Goal: Information Seeking & Learning: Learn about a topic

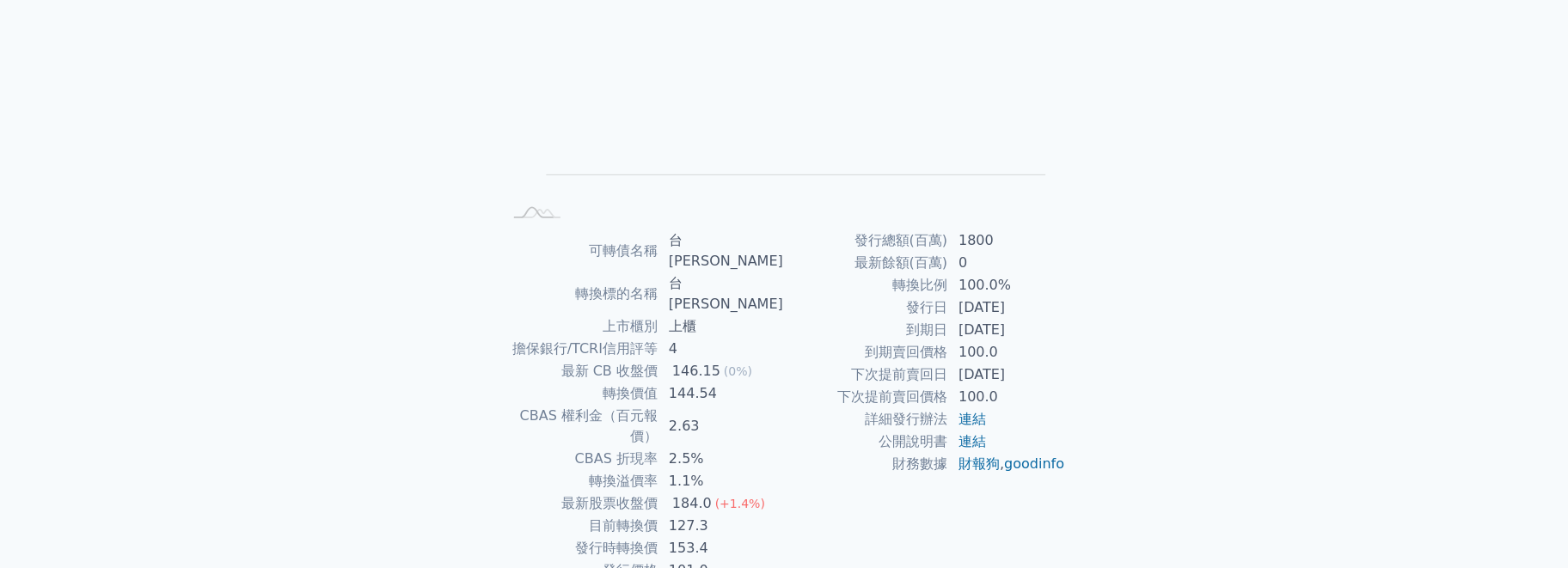
scroll to position [227, 0]
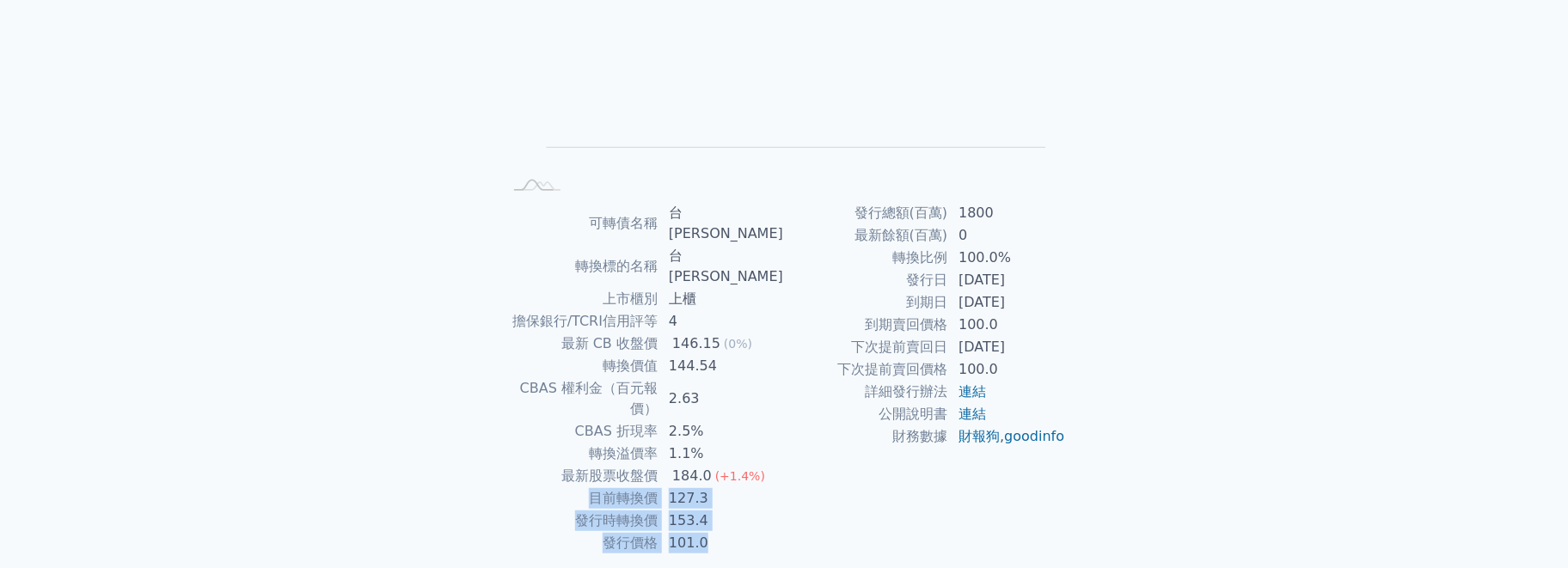
drag, startPoint x: 596, startPoint y: 439, endPoint x: 1076, endPoint y: 294, distance: 501.4
click at [1076, 294] on div "可轉債名稱 台燿三 轉換標的名稱 台燿 上市櫃別 上櫃 擔保銀行/TCRI信用評等 4 最新 CB 收盤價 146.15 (0%) 轉換價值 144.54 C…" at bounding box center [783, 378] width 605 height 353
drag, startPoint x: 899, startPoint y: 305, endPoint x: 1052, endPoint y: 300, distance: 153.1
click at [1052, 300] on tr "到期日 [DATE]" at bounding box center [925, 302] width 282 height 23
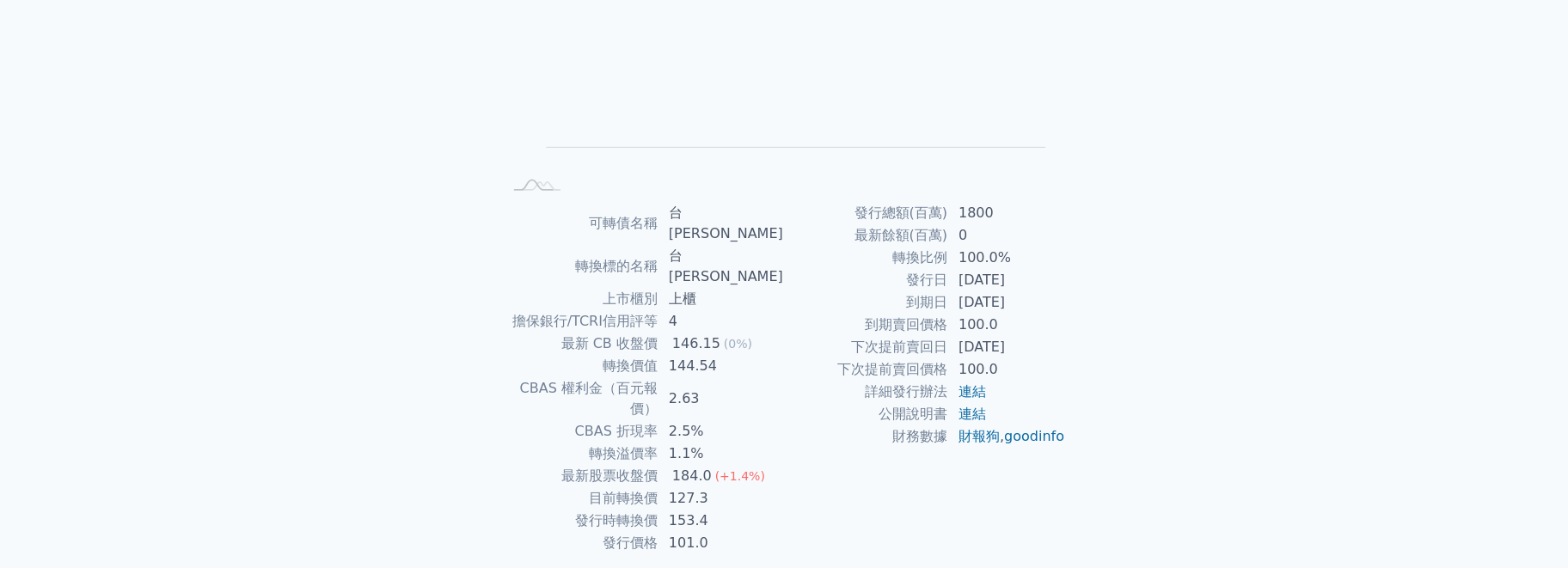
click at [1125, 294] on div "可轉債列表 財務數據 可轉債列表 財務數據 登入／註冊 登入／註冊 可轉債列表 › 62743 台燿三 62743 台燿三 可轉債詳細資訊 Zoom Out …" at bounding box center [784, 201] width 1568 height 857
drag, startPoint x: 904, startPoint y: 279, endPoint x: 1049, endPoint y: 305, distance: 147.3
click at [1049, 305] on tbody "發行總額(百萬) 1800 最新餘額(百萬) 0 轉換比例 100.0% 發行日 [DATE] 到期日 [DATE] 到期賣回價格 100.0 下次提前賣回日…" at bounding box center [925, 324] width 282 height 245
click at [1069, 302] on div "可轉債名稱 台燿三 轉換標的名稱 台燿 上市櫃別 上櫃 擔保銀行/TCRI信用評等 4 最新 CB 收盤價 146.15 (0%) 轉換價值 144.54 C…" at bounding box center [783, 378] width 605 height 353
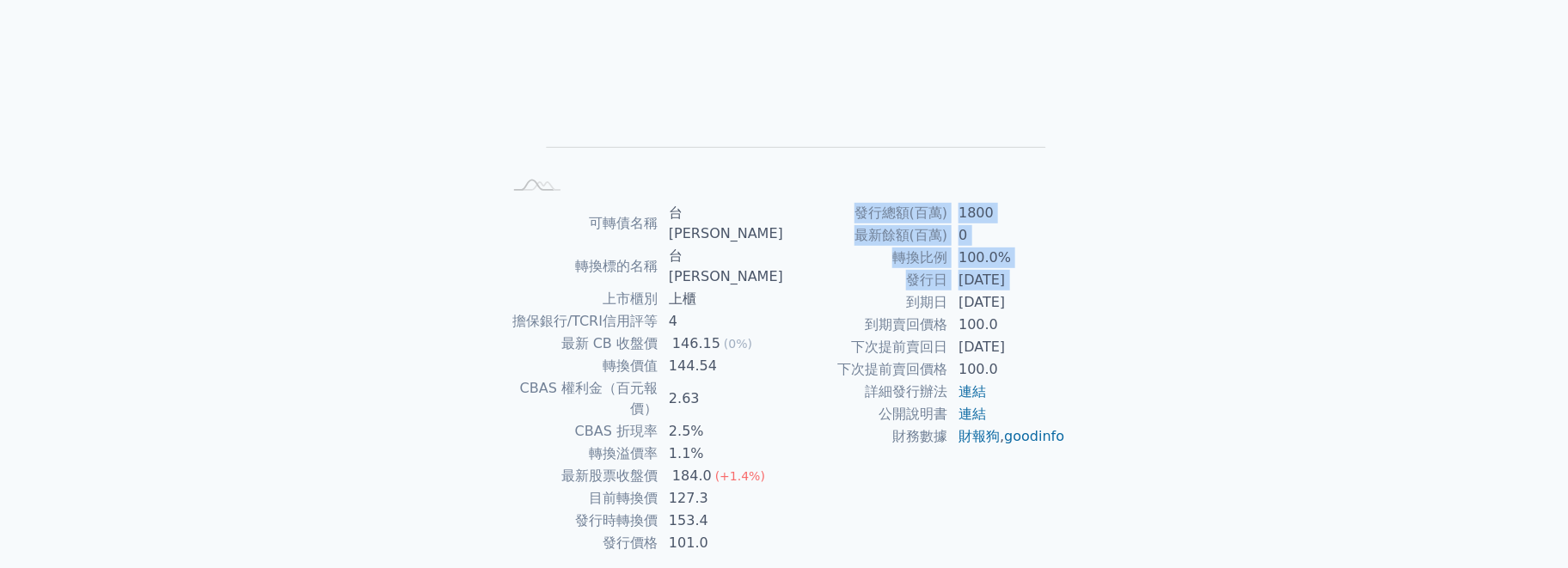
drag, startPoint x: 896, startPoint y: 301, endPoint x: 1067, endPoint y: 299, distance: 171.0
click at [1067, 299] on div "可轉債名稱 台燿三 轉換標的名稱 台燿 上市櫃別 上櫃 擔保銀行/TCRI信用評等 4 最新 CB 收盤價 146.15 (0%) 轉換價值 144.54 C…" at bounding box center [783, 378] width 605 height 353
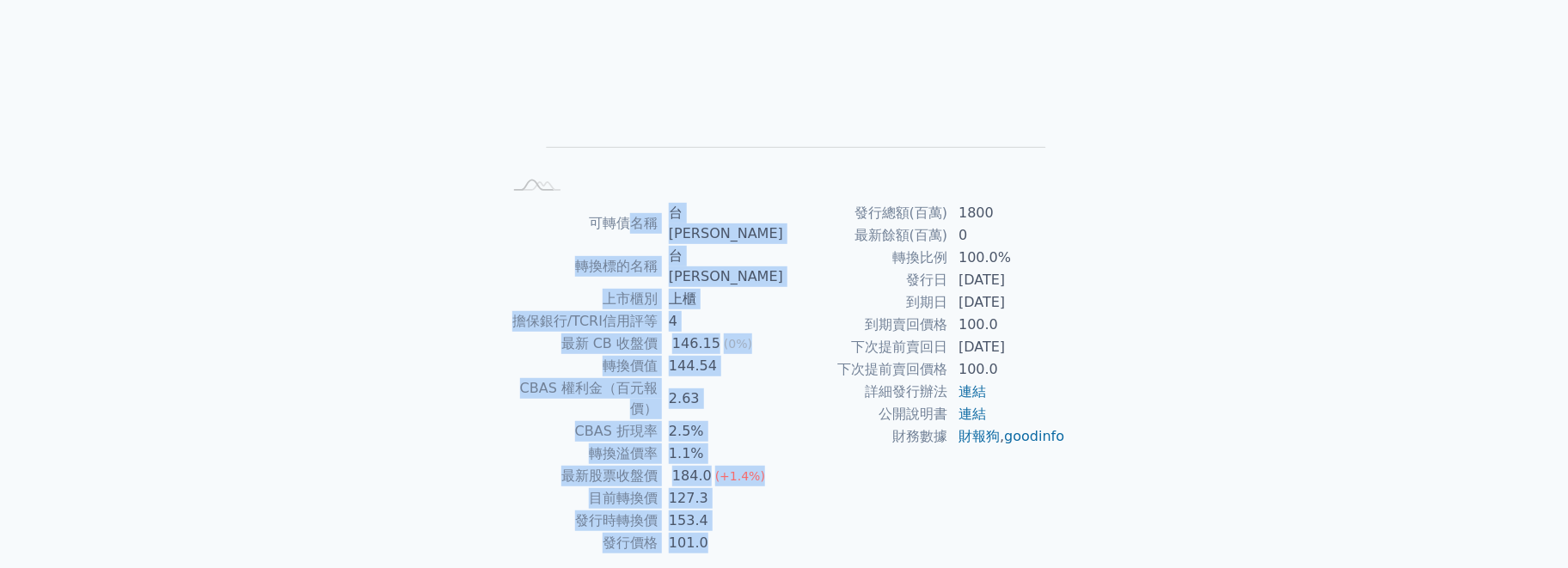
drag, startPoint x: 814, startPoint y: 238, endPoint x: 1257, endPoint y: 396, distance: 470.3
click at [1257, 396] on div "可轉債列表 財務數據 可轉債列表 財務數據 登入／註冊 登入／註冊 可轉債列表 › 62743 台燿三 62743 台燿三 可轉債詳細資訊 Zoom Out …" at bounding box center [784, 201] width 1568 height 857
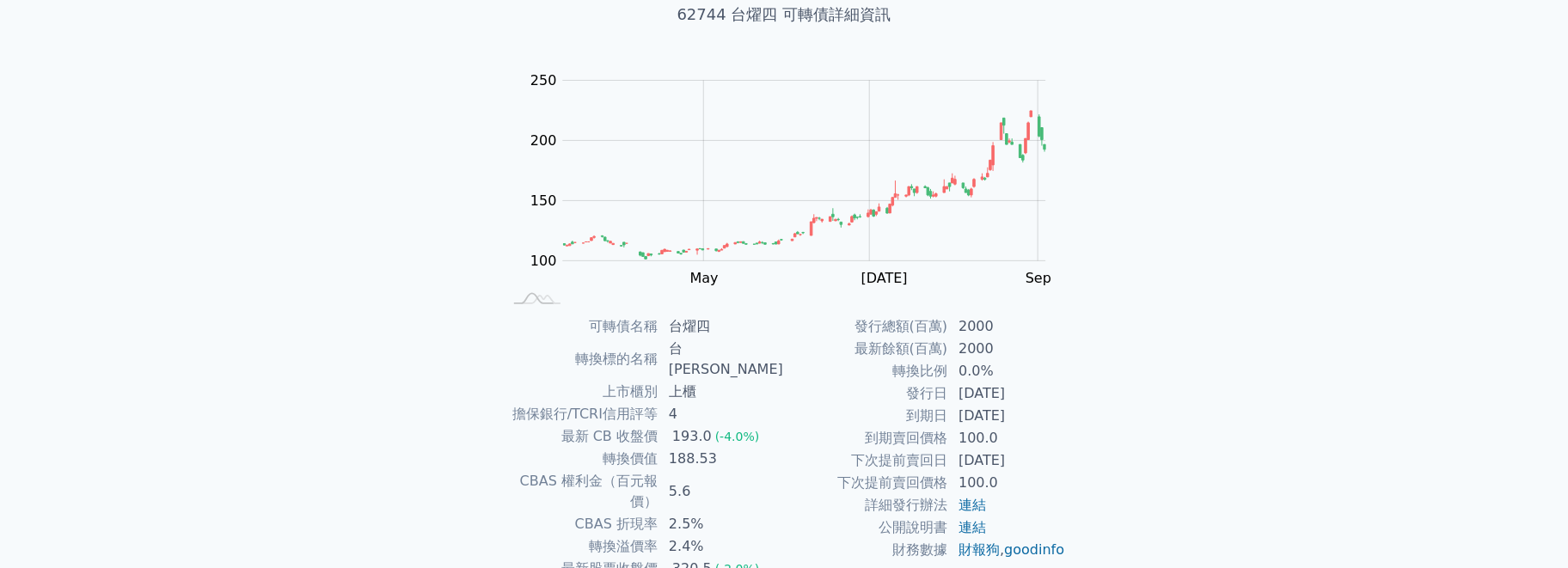
scroll to position [172, 0]
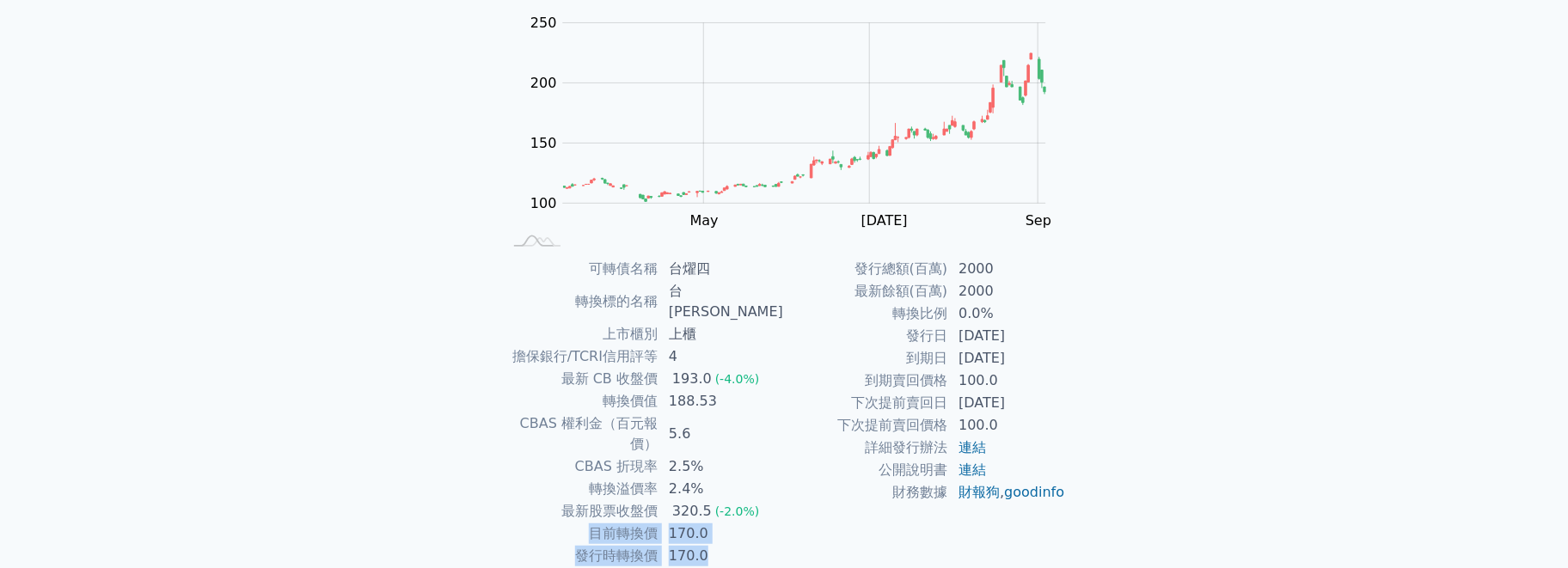
drag, startPoint x: 598, startPoint y: 493, endPoint x: 721, endPoint y: 513, distance: 124.6
click at [721, 513] on tbody "可轉債名稱 台燿四 轉換標的名稱 台燿 上市櫃別 上櫃 擔保銀行/TCRI信用評等 4 最新 CB 收盤價 193.0 (-4.0%) 轉換價值 188.53…" at bounding box center [643, 424] width 282 height 332
click at [721, 544] on td "170.0" at bounding box center [721, 555] width 126 height 23
drag, startPoint x: 605, startPoint y: 491, endPoint x: 729, endPoint y: 514, distance: 126.1
click at [729, 514] on tbody "可轉債名稱 台燿四 轉換標的名稱 台燿 上市櫃別 上櫃 擔保銀行/TCRI信用評等 4 最新 CB 收盤價 193.0 (-4.0%) 轉換價值 188.53…" at bounding box center [643, 424] width 282 height 332
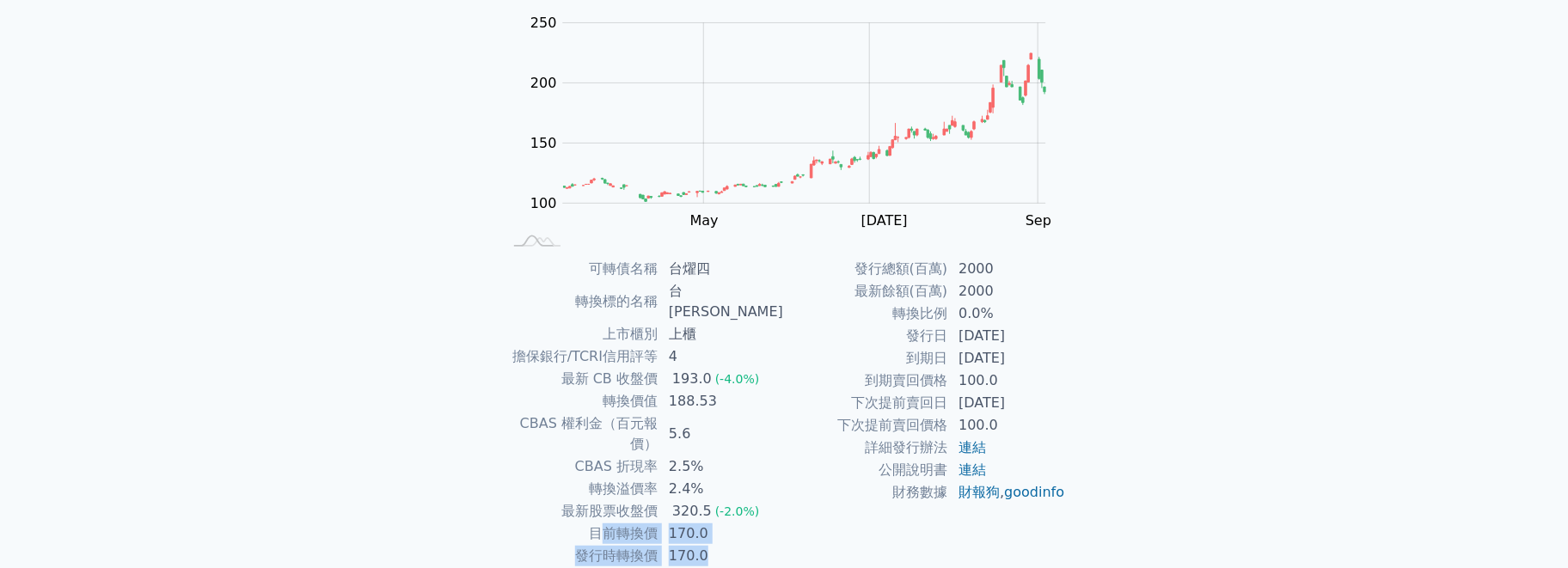
click at [729, 544] on td "170.0" at bounding box center [721, 555] width 126 height 23
drag, startPoint x: 910, startPoint y: 339, endPoint x: 1040, endPoint y: 332, distance: 130.2
click at [1040, 332] on tr "發行日 [DATE]" at bounding box center [925, 335] width 282 height 23
click at [1040, 332] on td "[DATE]" at bounding box center [1007, 335] width 117 height 23
drag, startPoint x: 926, startPoint y: 337, endPoint x: 1043, endPoint y: 407, distance: 136.3
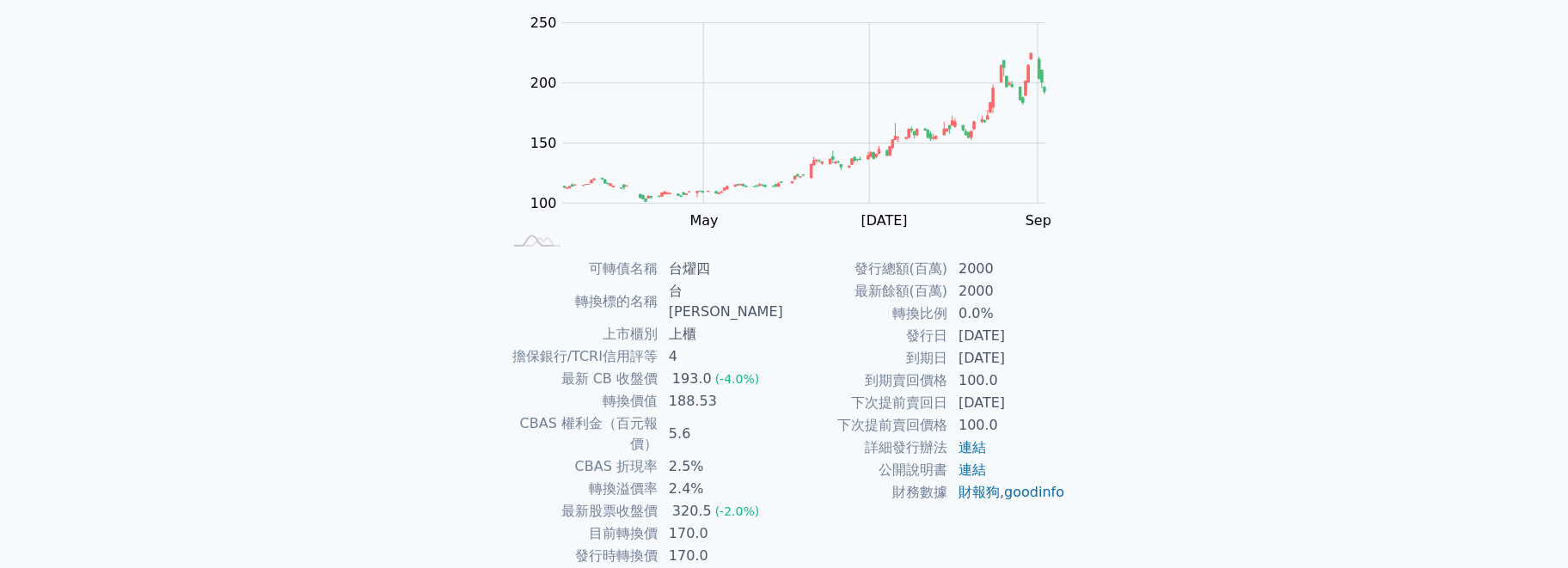
click at [1043, 407] on tbody "發行總額(百萬) 2000 最新餘額(百萬) 2000 轉換比例 0.0% 發行日 [DATE] 到期日 [DATE] 到期賣回價格 100.0 下次提前賣回…" at bounding box center [925, 381] width 282 height 245
click at [1052, 401] on td "[DATE]" at bounding box center [1007, 403] width 117 height 23
drag, startPoint x: 859, startPoint y: 403, endPoint x: 1050, endPoint y: 396, distance: 191.1
click at [1050, 396] on tr "下次提前賣回日 [DATE]" at bounding box center [925, 403] width 282 height 23
click at [1050, 396] on td "[DATE]" at bounding box center [1007, 403] width 117 height 23
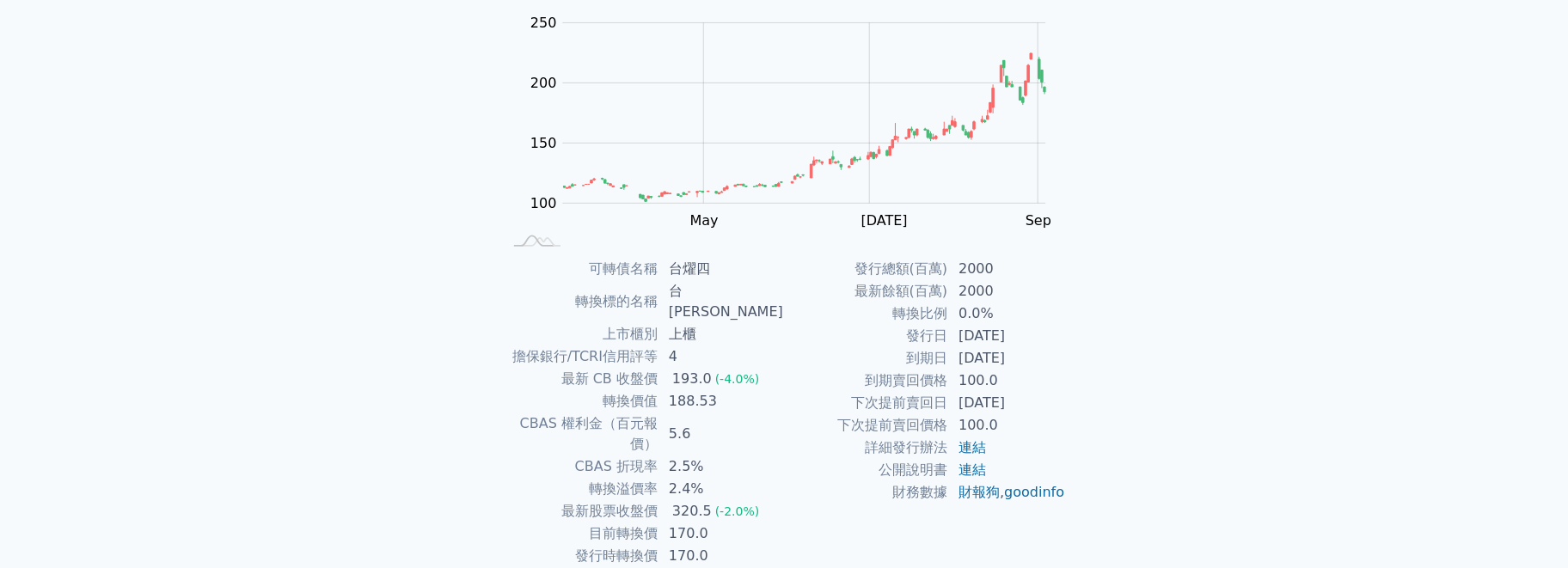
drag, startPoint x: 855, startPoint y: 407, endPoint x: 1031, endPoint y: 402, distance: 176.1
click at [1031, 402] on tr "下次提前賣回日 [DATE]" at bounding box center [925, 403] width 282 height 23
click at [1031, 402] on td "[DATE]" at bounding box center [1007, 403] width 117 height 23
drag, startPoint x: 960, startPoint y: 404, endPoint x: 1046, endPoint y: 399, distance: 86.1
click at [1046, 399] on td "[DATE]" at bounding box center [1007, 403] width 117 height 23
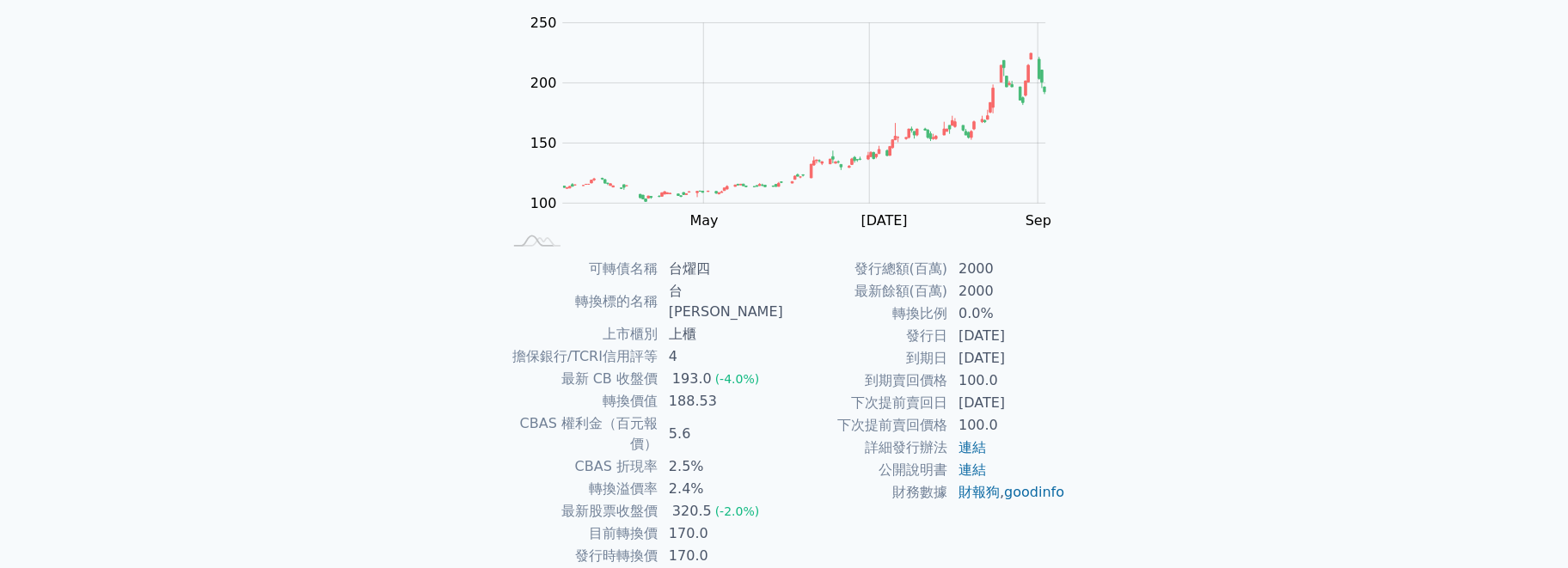
click at [1046, 399] on td "[DATE]" at bounding box center [1007, 403] width 117 height 23
drag, startPoint x: 873, startPoint y: 403, endPoint x: 1061, endPoint y: 398, distance: 188.1
click at [1061, 398] on tr "下次提前賣回日 [DATE]" at bounding box center [925, 403] width 282 height 23
click at [1061, 398] on td "[DATE]" at bounding box center [1007, 403] width 117 height 23
drag, startPoint x: 898, startPoint y: 355, endPoint x: 1043, endPoint y: 355, distance: 145.0
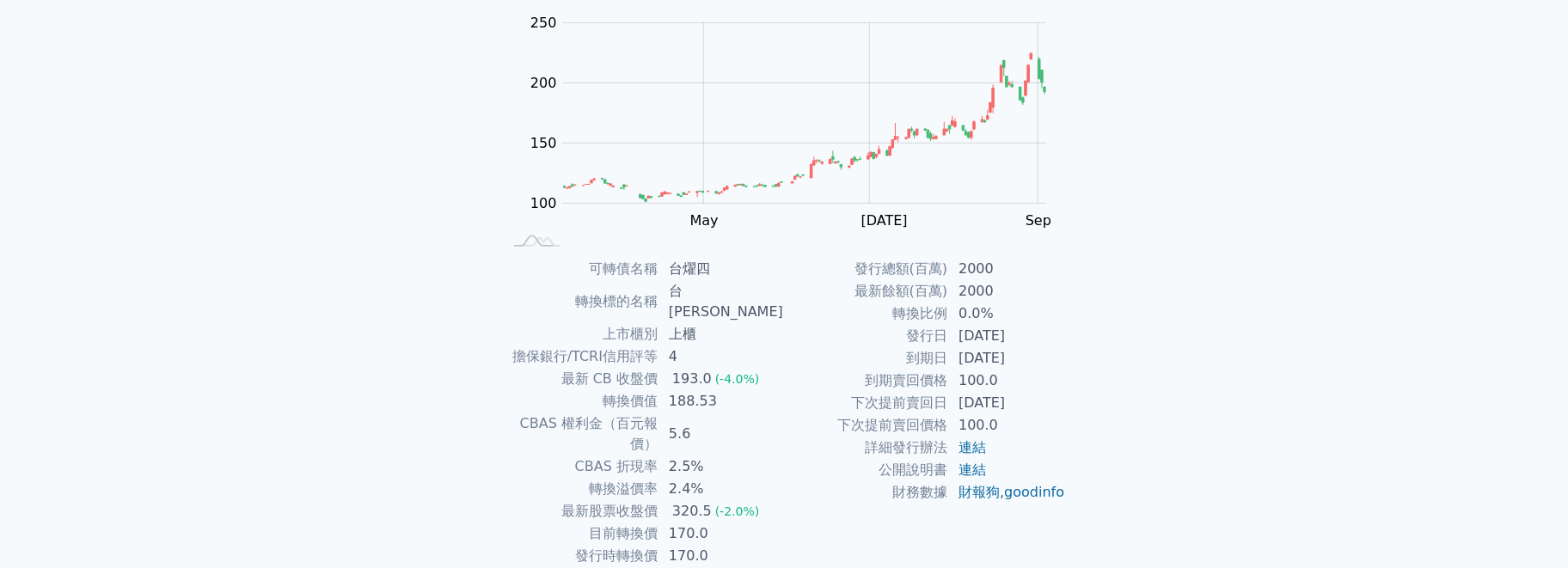
click at [1043, 355] on tr "到期日 [DATE]" at bounding box center [925, 358] width 282 height 23
click at [1043, 355] on td "[DATE]" at bounding box center [1007, 358] width 117 height 23
drag, startPoint x: 913, startPoint y: 334, endPoint x: 1053, endPoint y: 400, distance: 154.8
click at [1052, 400] on tbody "發行總額(百萬) 2000 最新餘額(百萬) 2000 轉換比例 0.0% 發行日 [DATE] 到期日 [DATE] 到期賣回價格 100.0 下次提前賣回…" at bounding box center [925, 381] width 282 height 245
click at [1056, 399] on td "[DATE]" at bounding box center [1007, 403] width 117 height 23
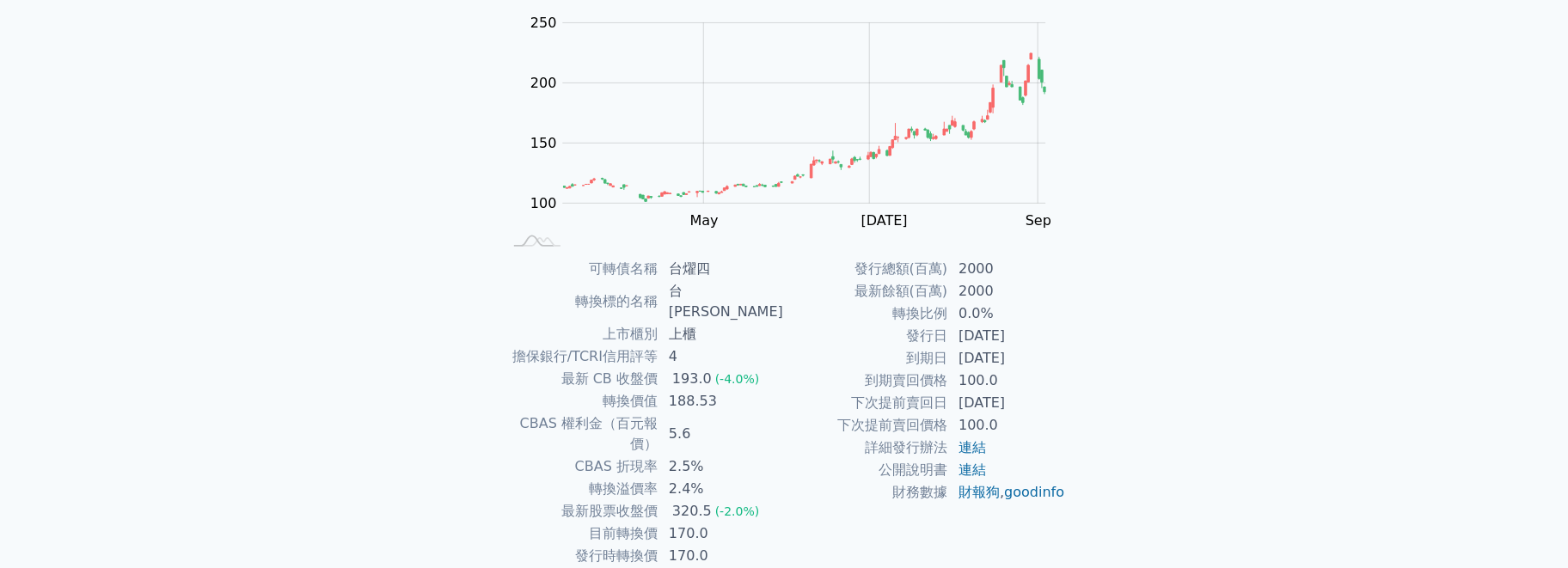
drag, startPoint x: 905, startPoint y: 340, endPoint x: 1065, endPoint y: 401, distance: 171.2
click at [1065, 401] on tbody "發行總額(百萬) 2000 最新餘額(百萬) 2000 轉換比例 0.0% 發行日 [DATE] 到期日 [DATE] 到期賣回價格 100.0 下次提前賣回…" at bounding box center [925, 381] width 282 height 245
click at [1065, 401] on td "[DATE]" at bounding box center [1007, 403] width 117 height 23
drag, startPoint x: 616, startPoint y: 494, endPoint x: 740, endPoint y: 512, distance: 125.3
click at [740, 512] on tbody "可轉債名稱 台燿四 轉換標的名稱 台燿 上市櫃別 上櫃 擔保銀行/TCRI信用評等 4 最新 CB 收盤價 193.0 (-4.0%) 轉換價值 188.53…" at bounding box center [643, 424] width 282 height 332
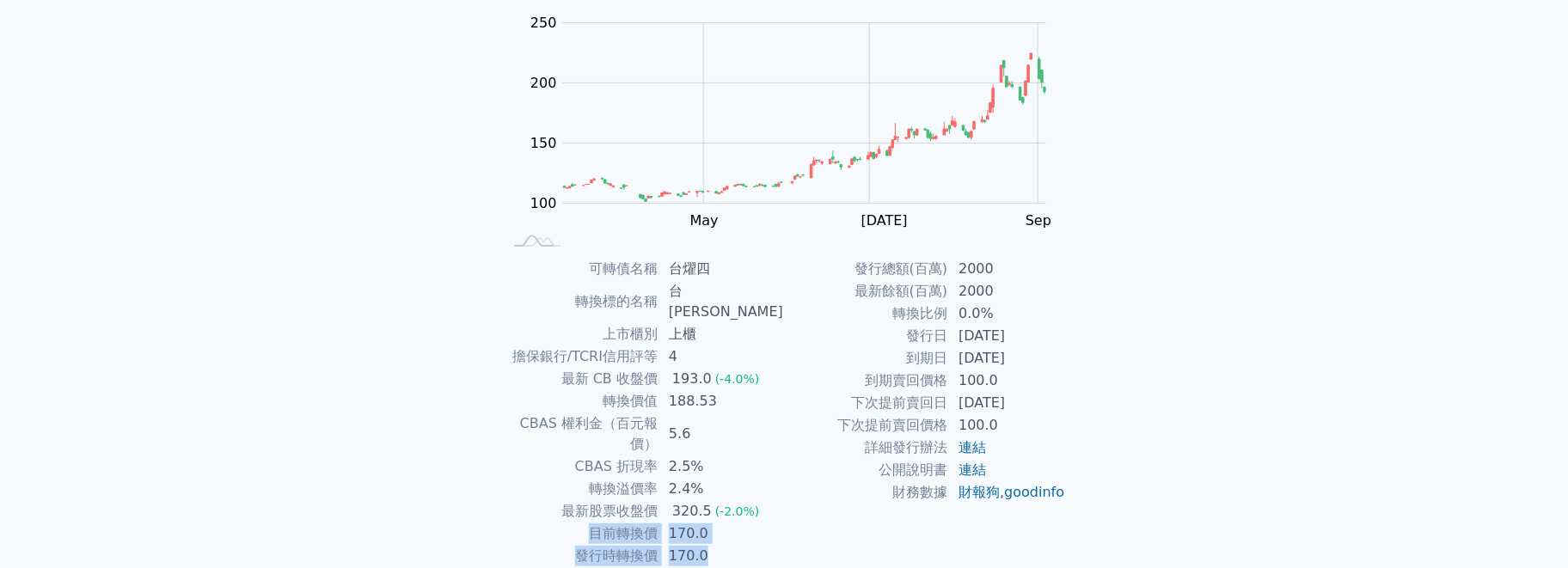
click at [740, 544] on td "170.0" at bounding box center [721, 555] width 126 height 23
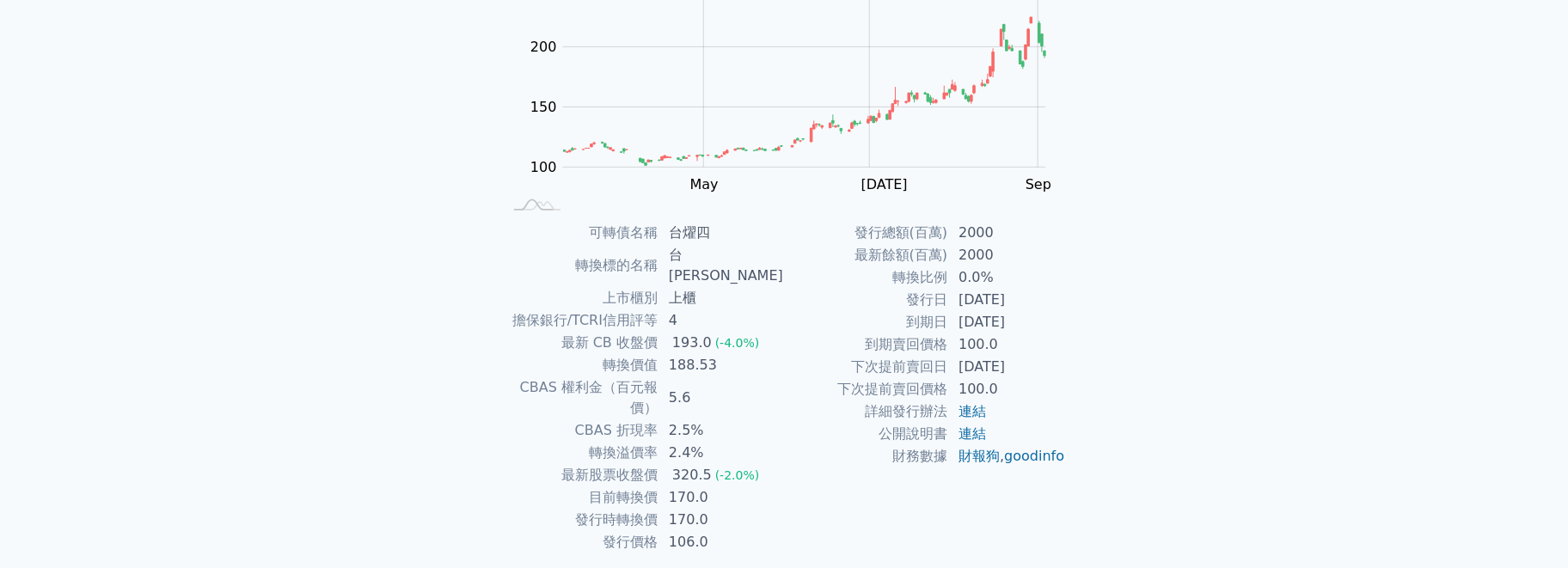
scroll to position [227, 0]
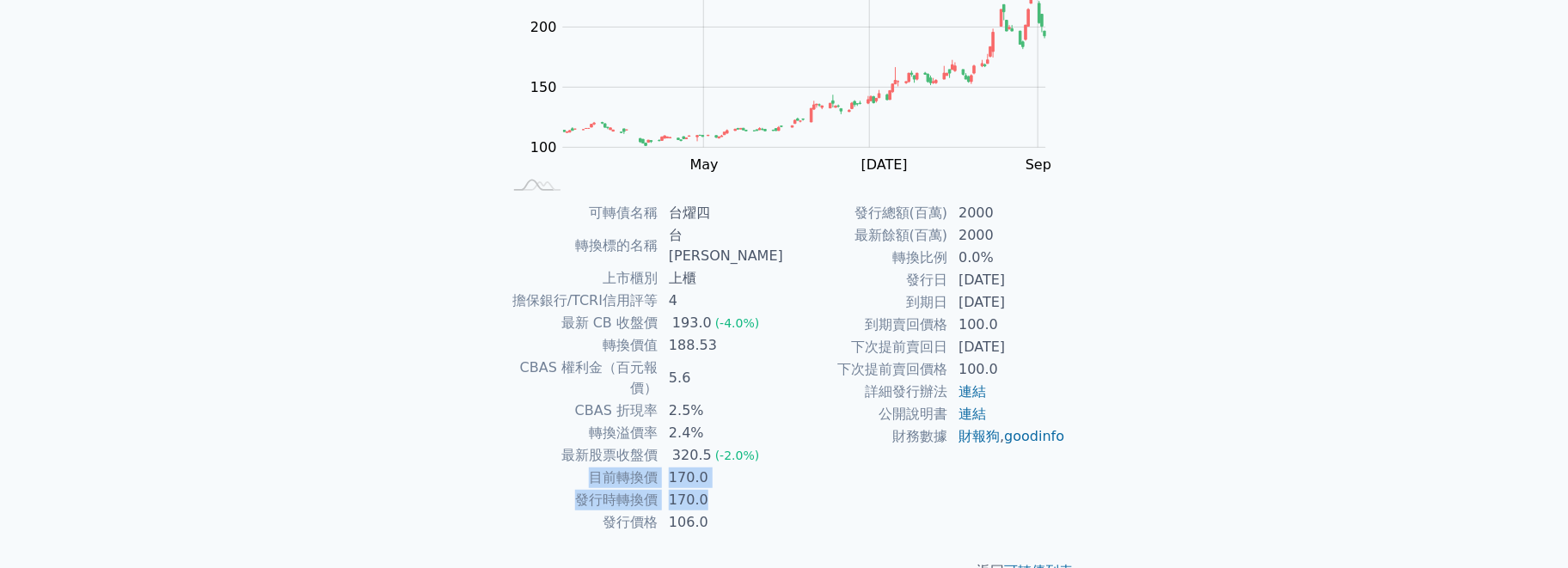
drag, startPoint x: 593, startPoint y: 443, endPoint x: 723, endPoint y: 463, distance: 131.5
click at [723, 463] on tbody "可轉債名稱 台燿四 轉換標的名稱 台燿 上市櫃別 上櫃 擔保銀行/TCRI信用評等 4 最新 CB 收盤價 193.0 (-4.0%) 轉換價值 188.53…" at bounding box center [643, 367] width 282 height 332
click at [723, 489] on td "170.0" at bounding box center [721, 500] width 126 height 23
drag, startPoint x: 603, startPoint y: 485, endPoint x: 739, endPoint y: 481, distance: 136.1
click at [739, 511] on tr "發行價格 106.0" at bounding box center [643, 522] width 282 height 23
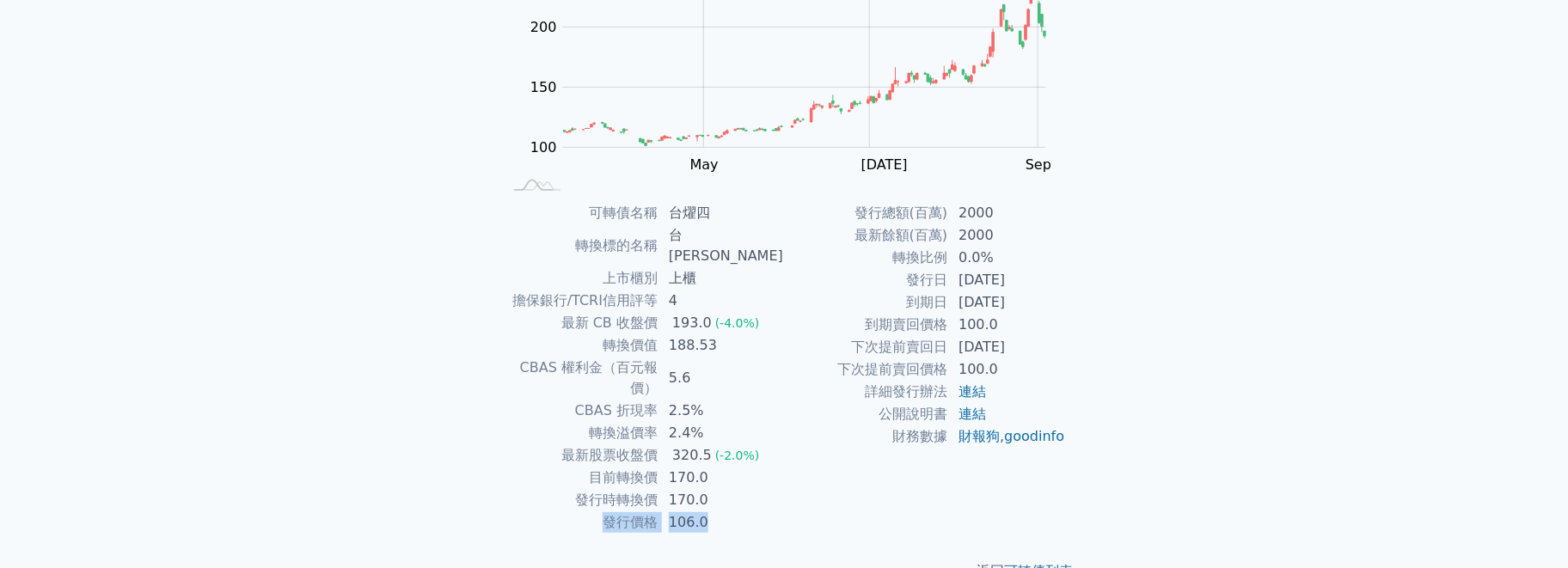
click at [739, 511] on td "106.0" at bounding box center [721, 522] width 126 height 23
drag, startPoint x: 731, startPoint y: 483, endPoint x: 749, endPoint y: 482, distance: 18.0
click at [749, 511] on td "106.0" at bounding box center [721, 522] width 126 height 23
drag, startPoint x: 586, startPoint y: 431, endPoint x: 738, endPoint y: 438, distance: 152.2
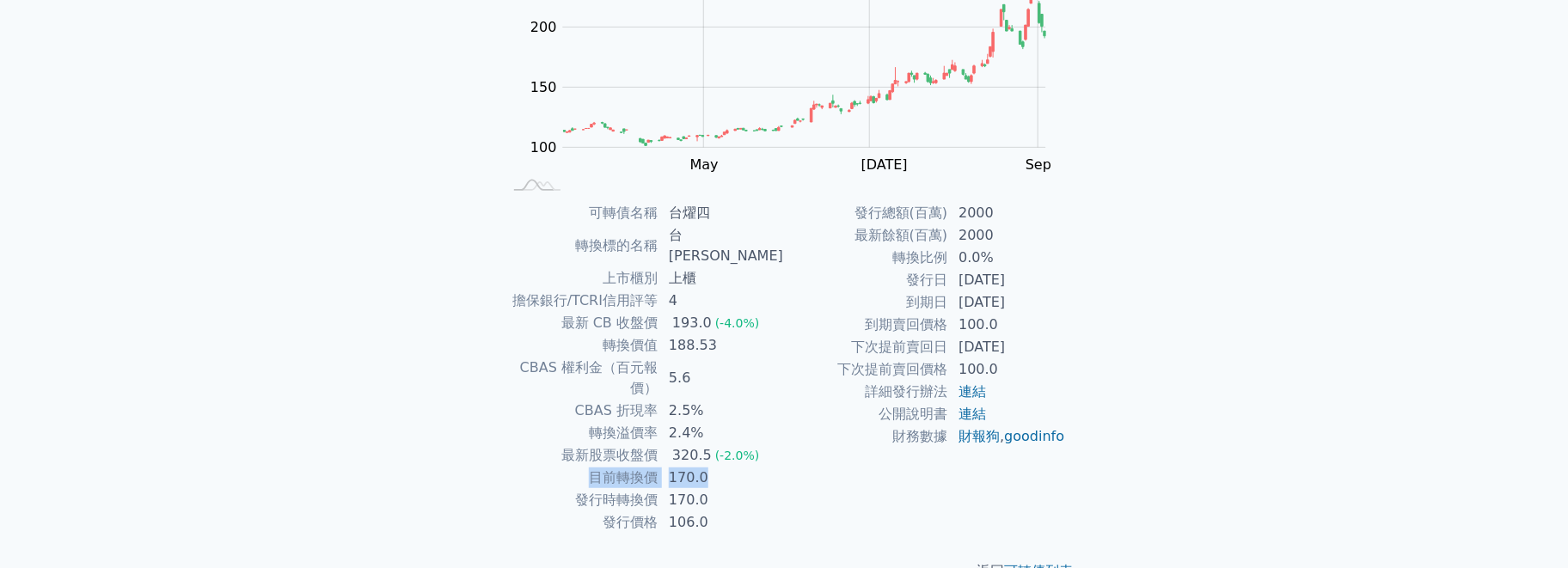
click at [738, 466] on tr "目前轉換價 170.0" at bounding box center [643, 477] width 282 height 23
click at [788, 447] on td "財務數據" at bounding box center [866, 436] width 165 height 23
